Goal: Navigation & Orientation: Find specific page/section

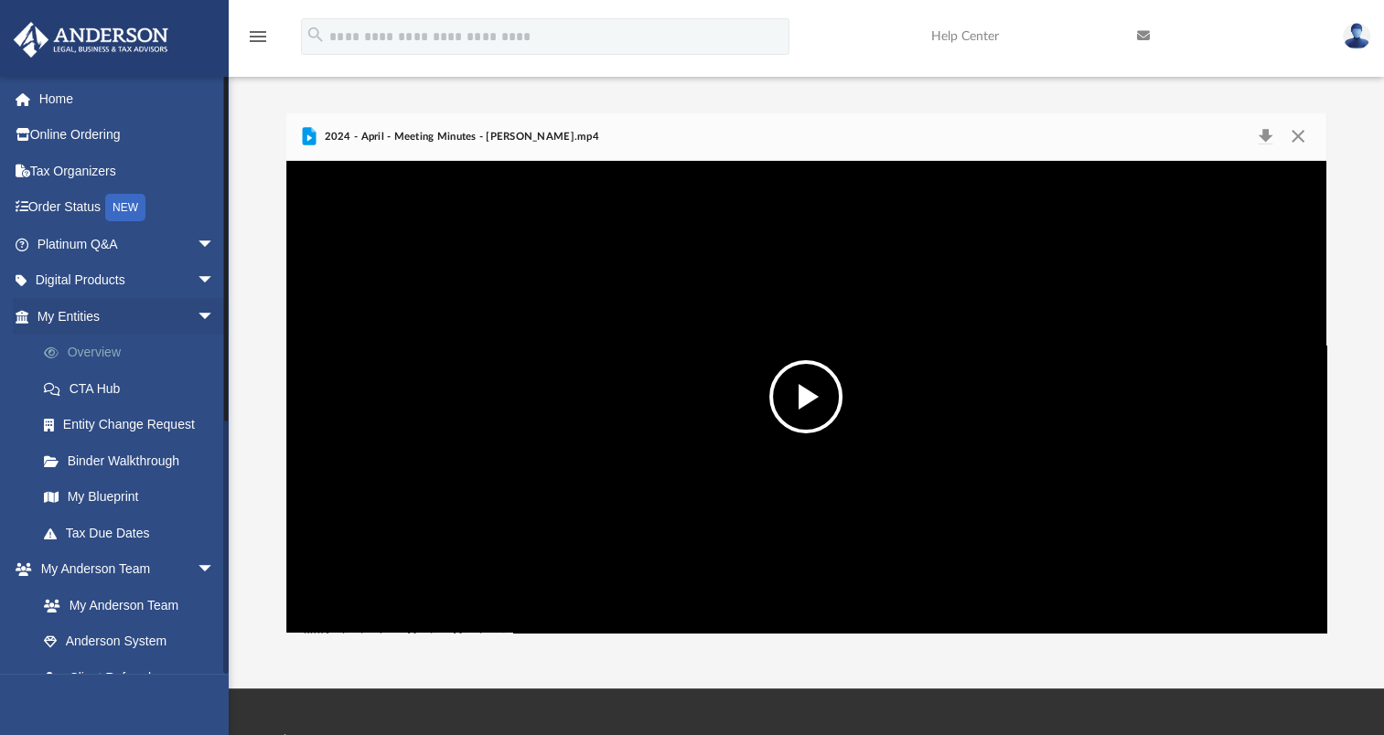
click at [106, 346] on link "Overview" at bounding box center [134, 353] width 217 height 37
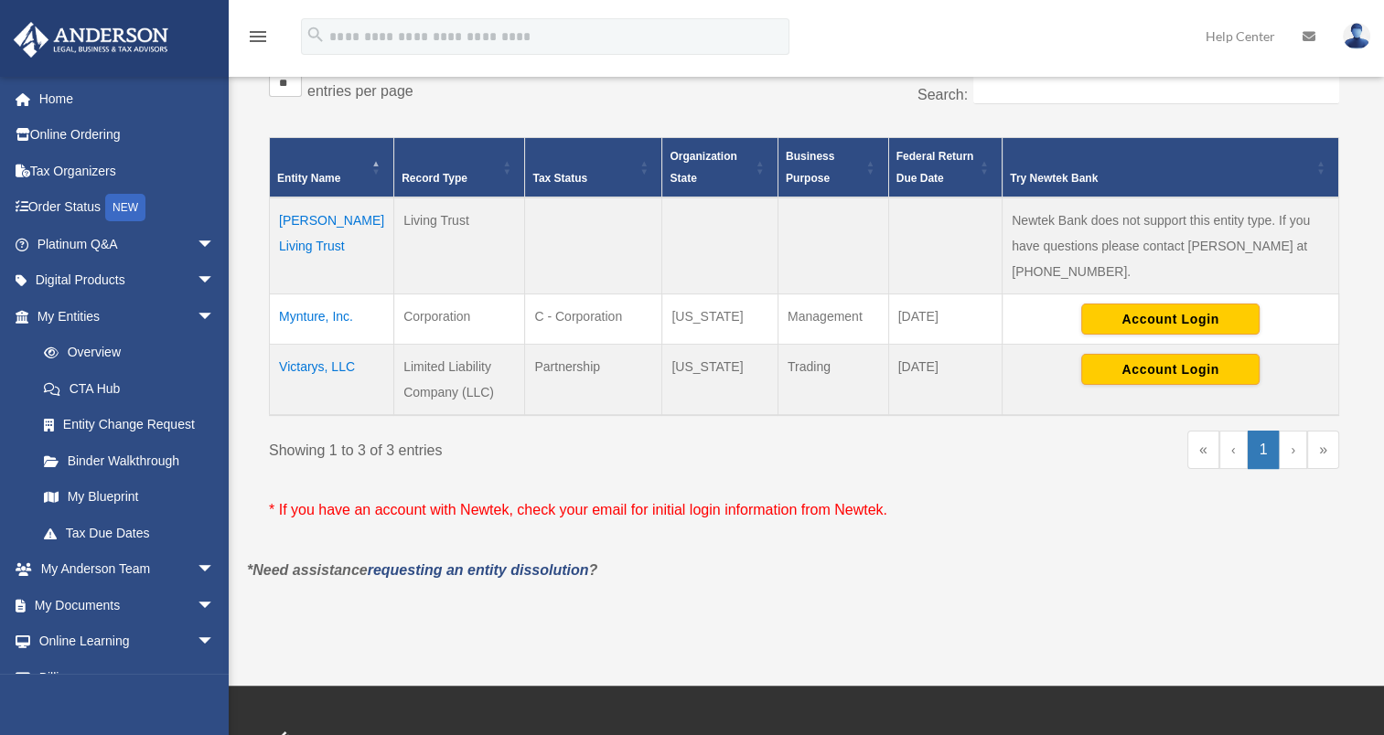
scroll to position [366, 0]
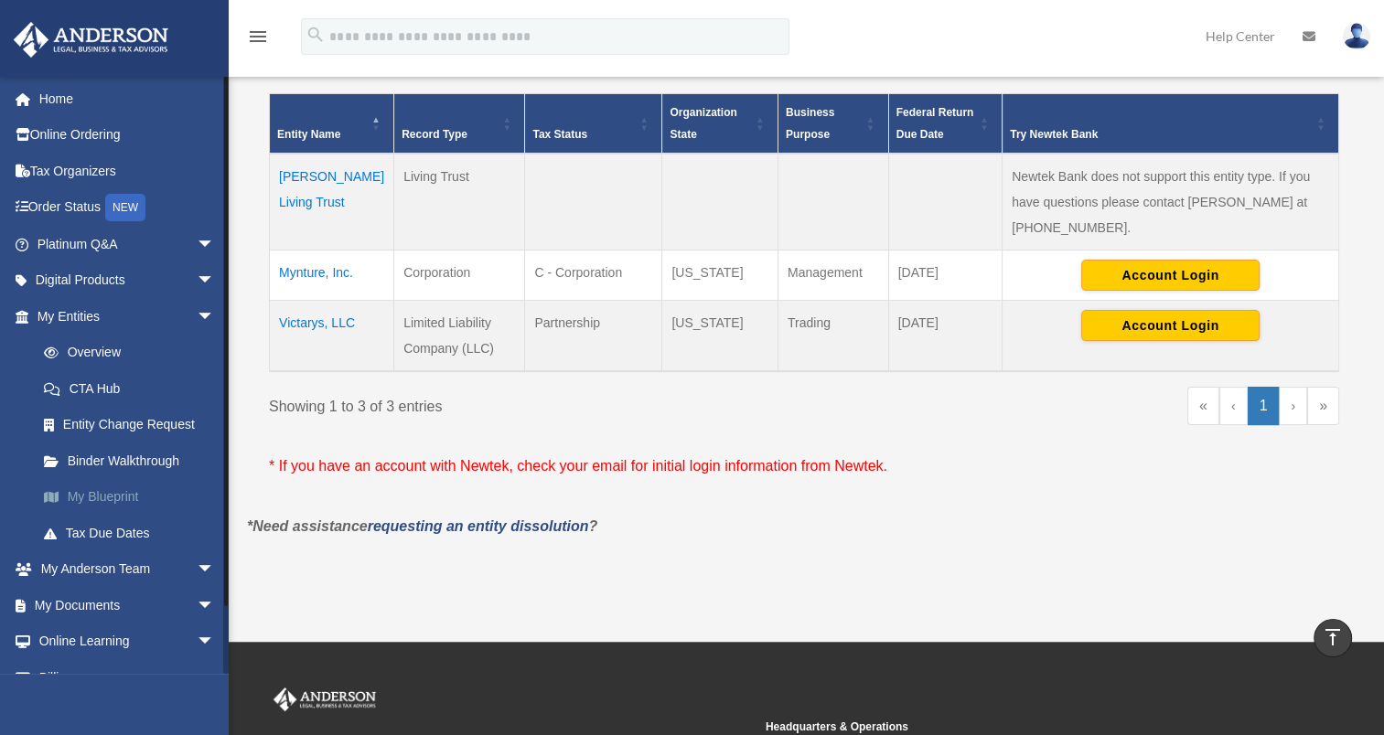
click at [100, 494] on link "My Blueprint" at bounding box center [134, 497] width 217 height 37
